Goal: Find specific page/section: Find specific page/section

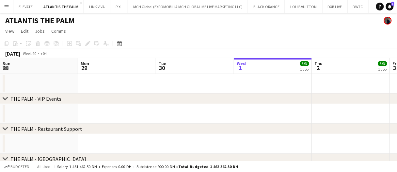
scroll to position [0, 186]
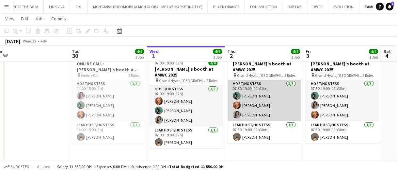
scroll to position [0, 166]
